Goal: Information Seeking & Learning: Learn about a topic

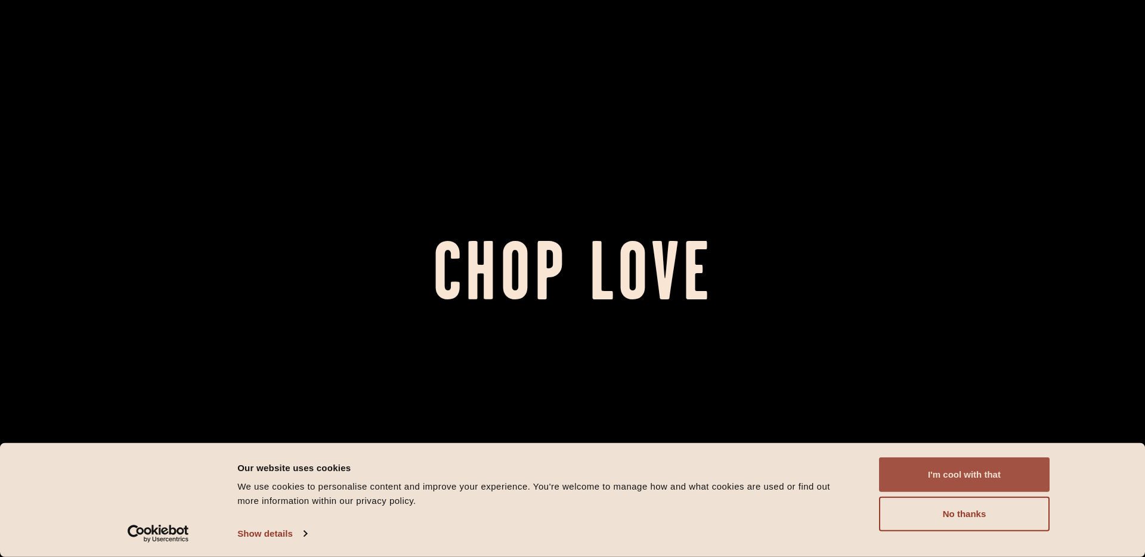
click at [947, 485] on button "I'm cool with that" at bounding box center [964, 475] width 171 height 35
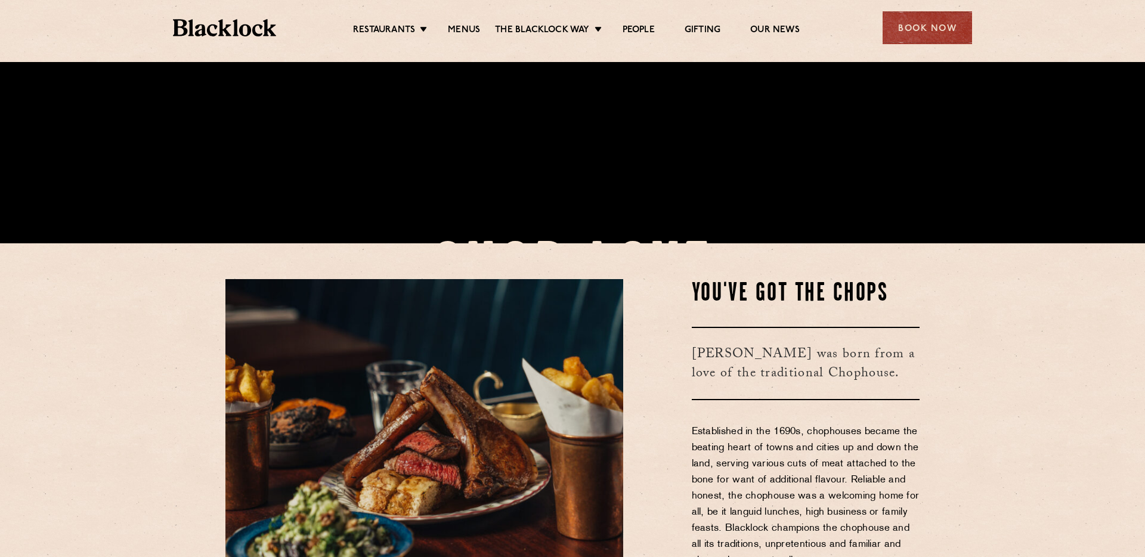
scroll to position [343, 0]
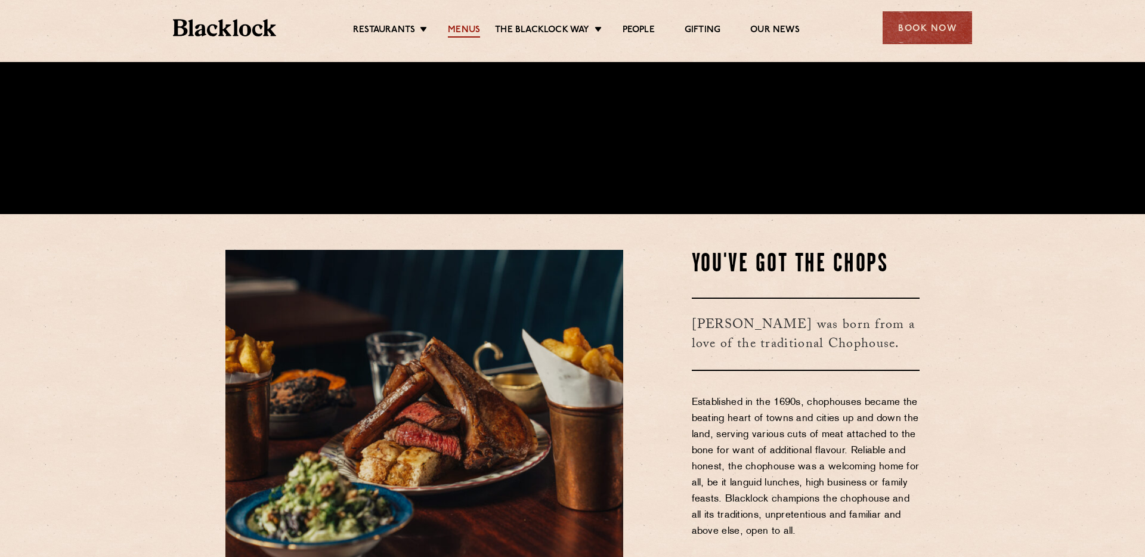
click at [456, 35] on link "Menus" at bounding box center [464, 30] width 32 height 13
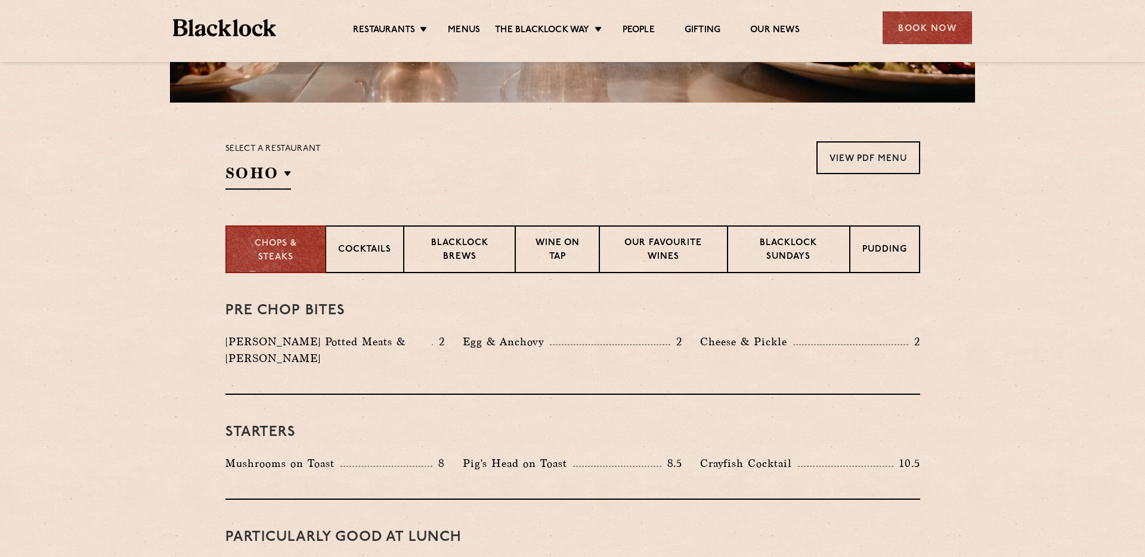
scroll to position [327, 0]
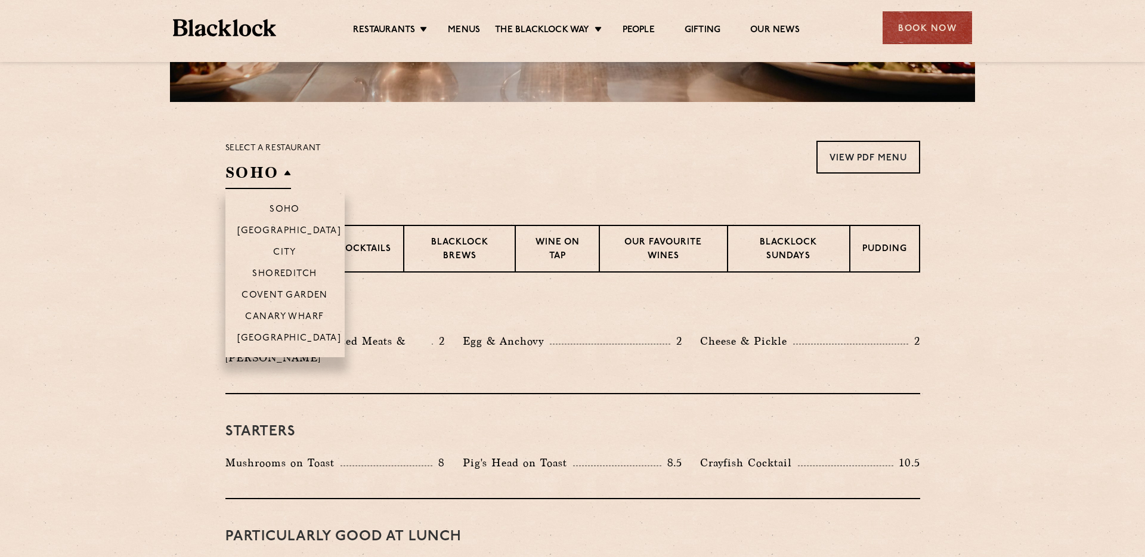
click at [278, 181] on h2 "SOHO" at bounding box center [258, 175] width 66 height 27
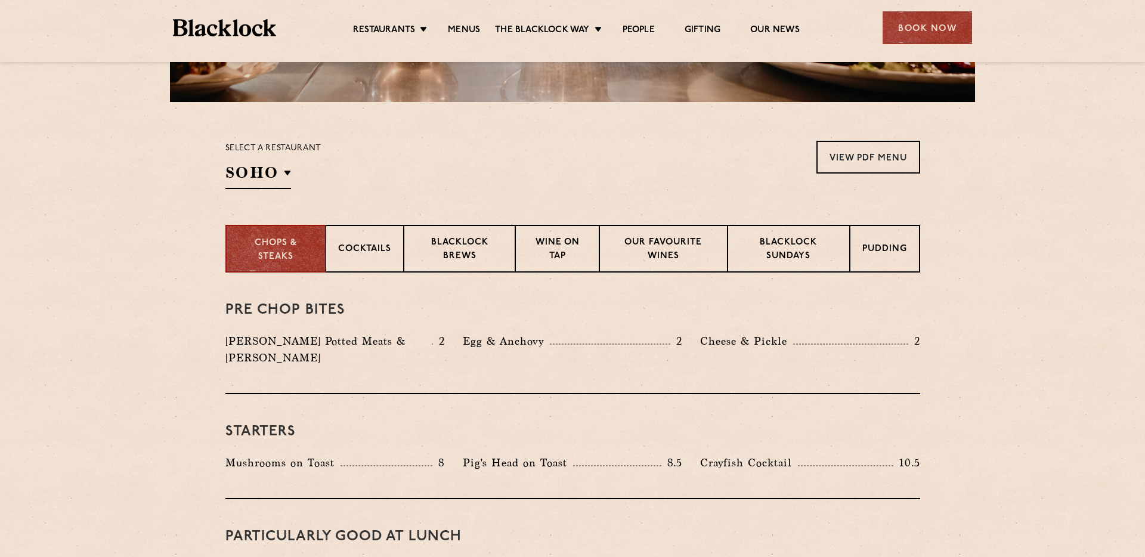
click at [381, 174] on div "Select a restaurant SOHO Soho Birmingham City Shoreditch Covent Garden Canary W…" at bounding box center [572, 165] width 695 height 48
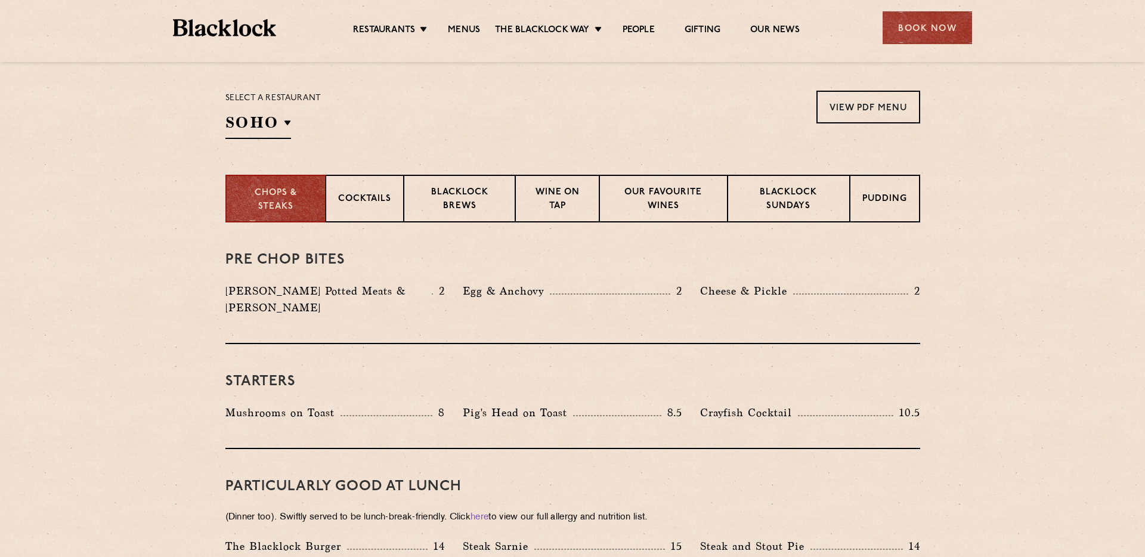
scroll to position [379, 0]
click at [793, 193] on p "Blacklock Sundays" at bounding box center [788, 199] width 97 height 28
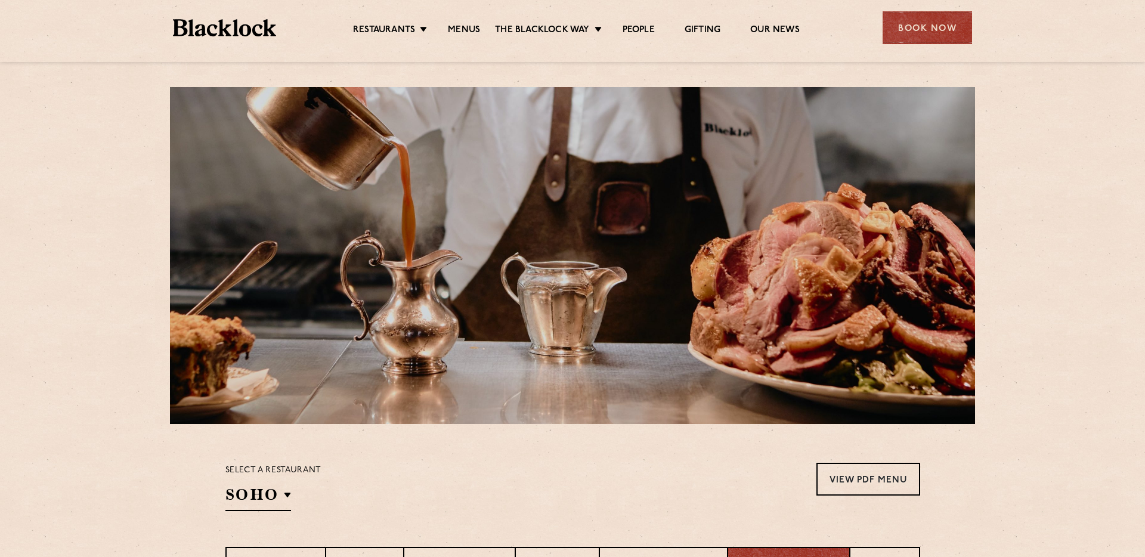
scroll to position [0, 0]
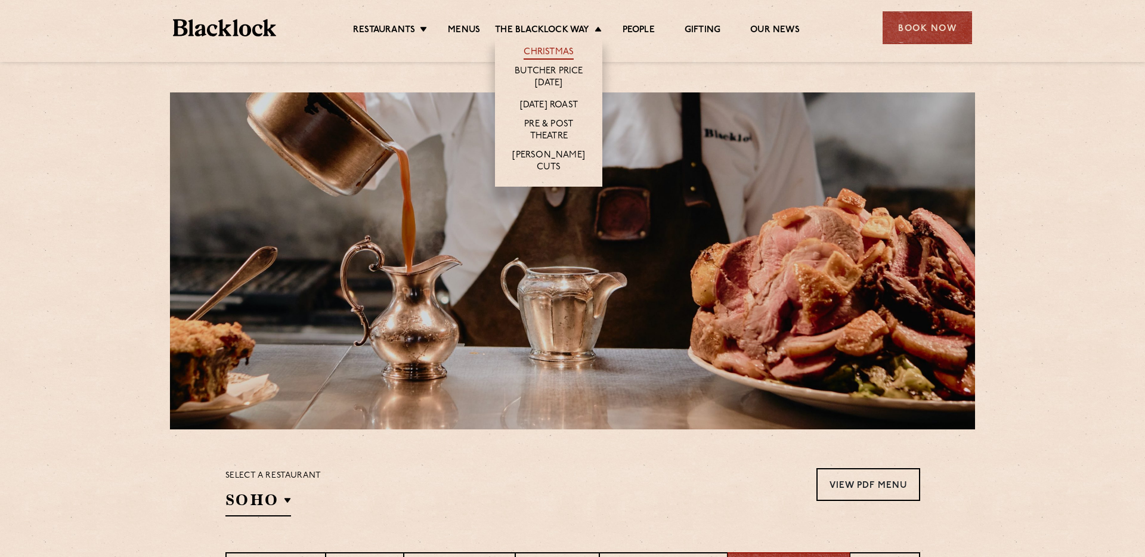
click at [559, 54] on link "Christmas" at bounding box center [549, 53] width 50 height 13
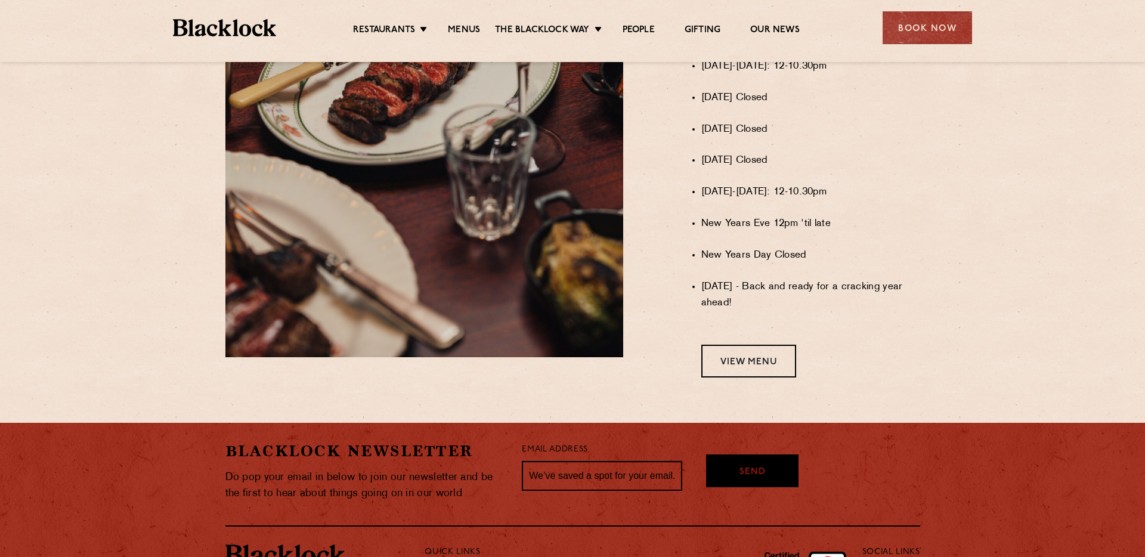
scroll to position [993, 0]
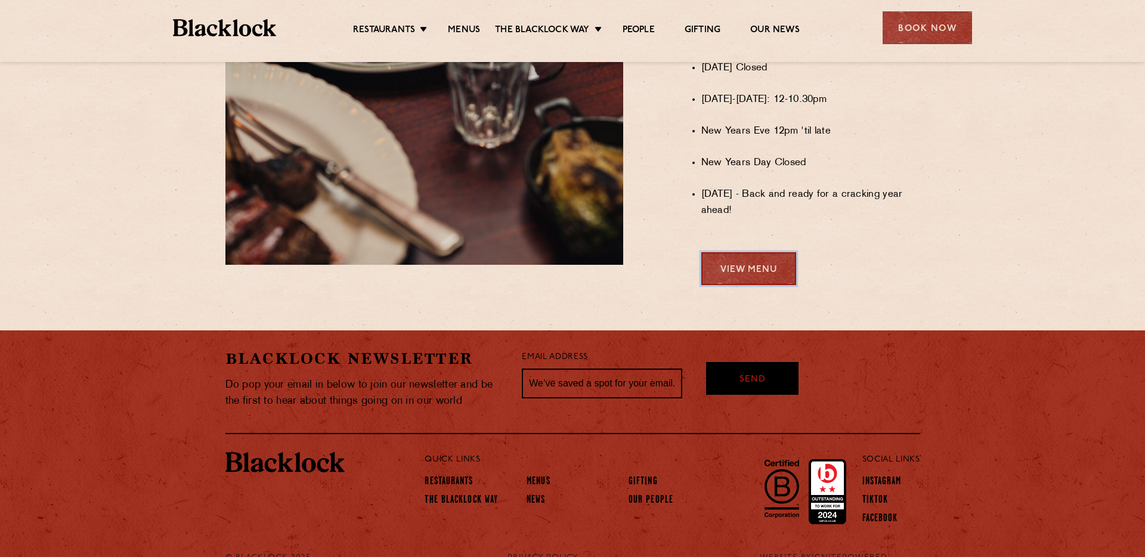
click at [757, 271] on link "View Menu" at bounding box center [748, 268] width 95 height 33
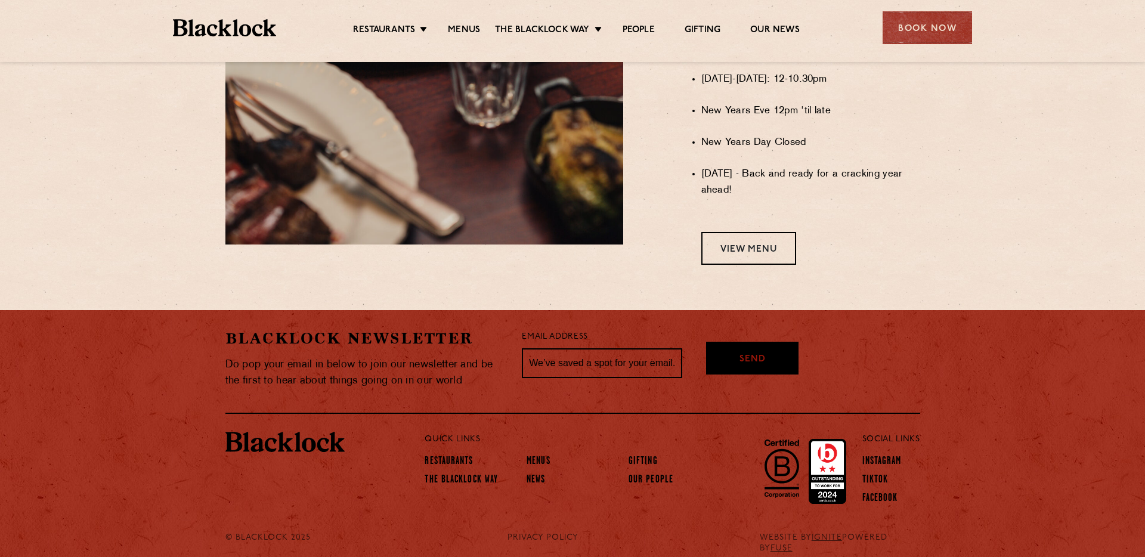
scroll to position [1031, 0]
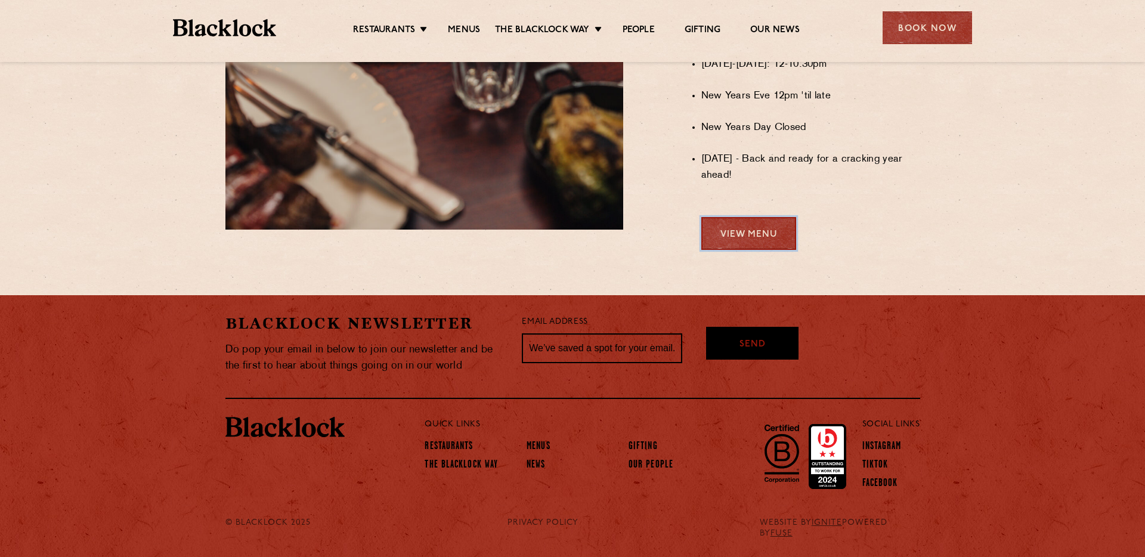
click at [727, 246] on link "View Menu" at bounding box center [748, 233] width 95 height 33
